Goal: Task Accomplishment & Management: Complete application form

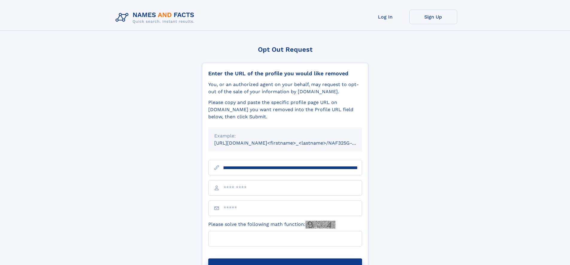
scroll to position [0, 69]
type input "**********"
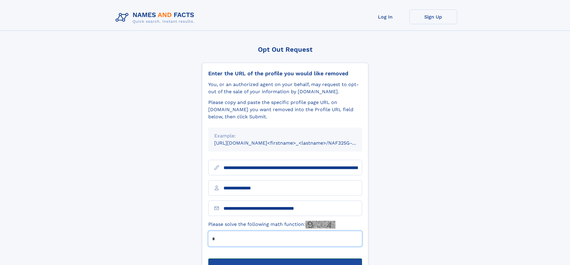
type input "*"
click at [285, 259] on button "Submit Opt Out Request" at bounding box center [285, 268] width 154 height 19
